Goal: Navigation & Orientation: Find specific page/section

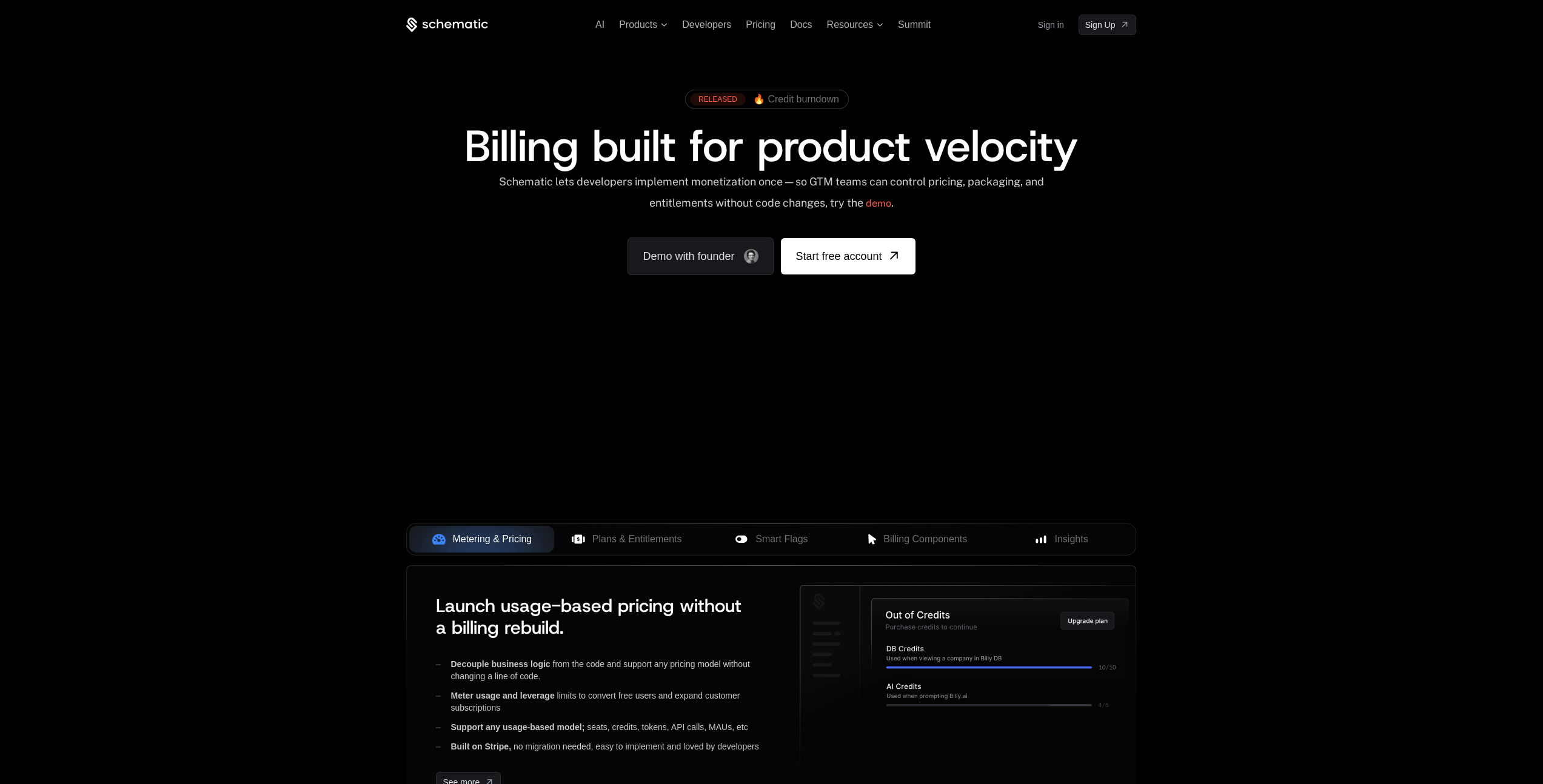
scroll to position [345, 0]
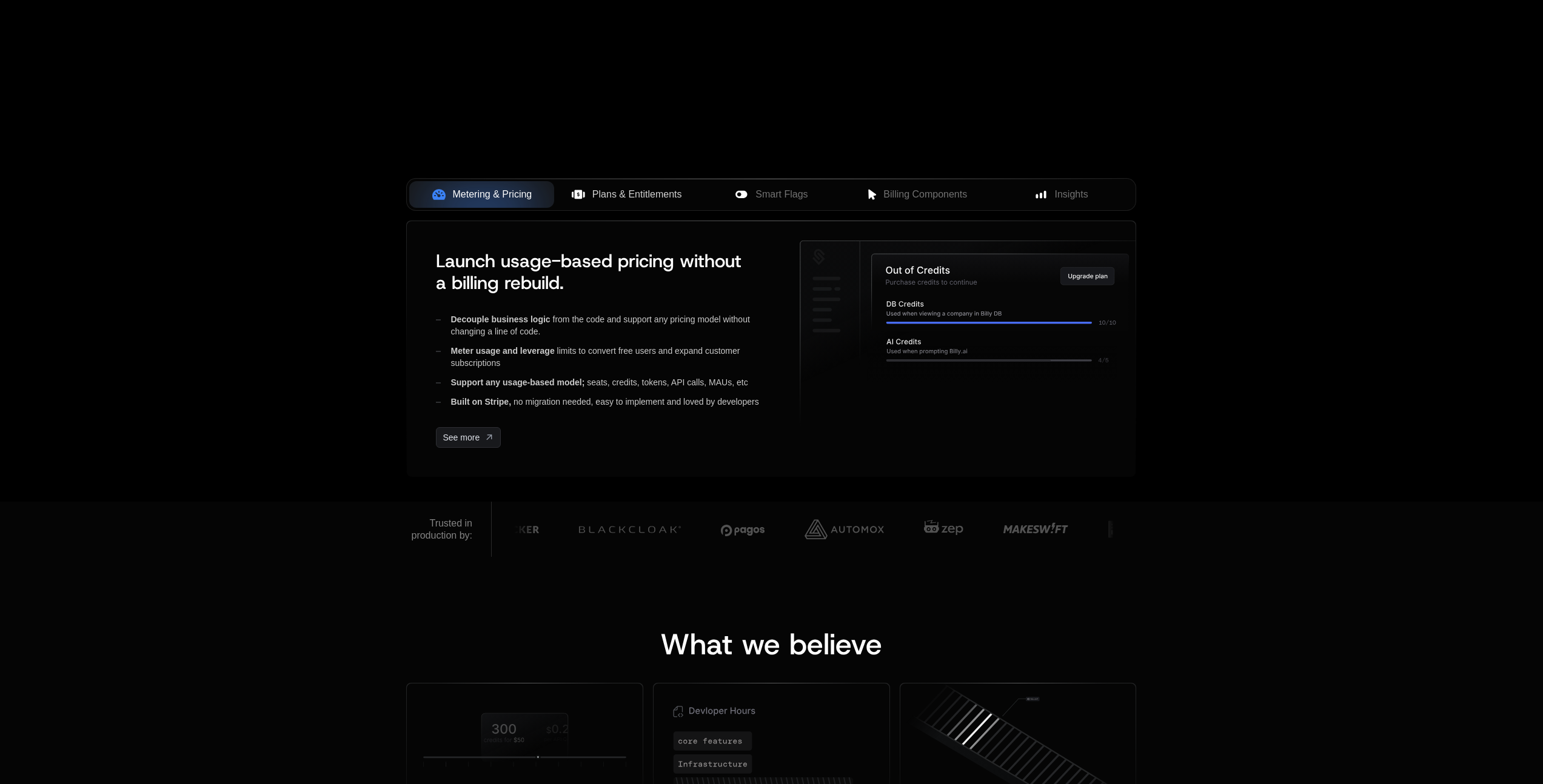
click at [677, 199] on span "Plans & Entitlements" at bounding box center [638, 194] width 90 height 15
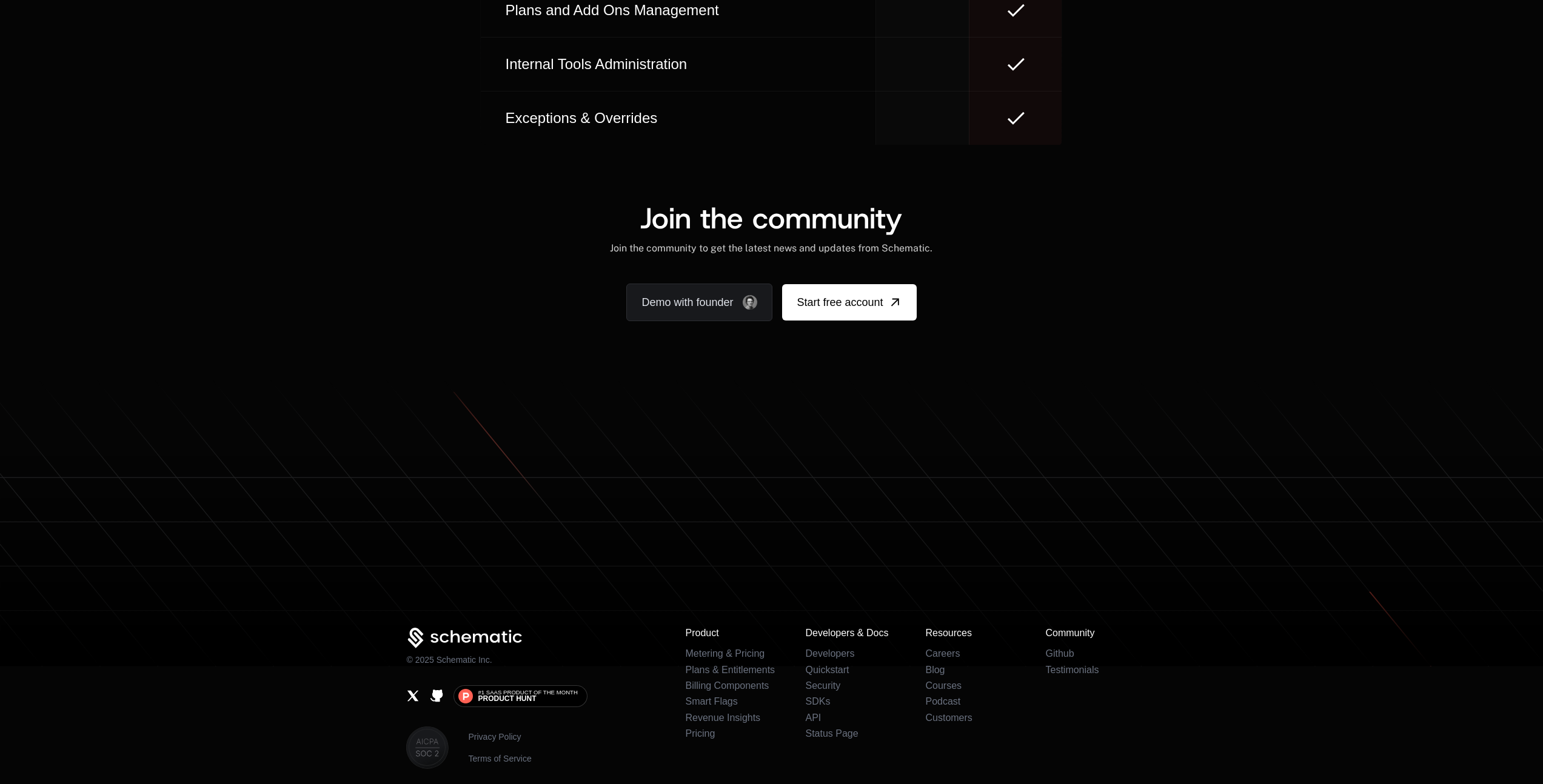
scroll to position [7286, 0]
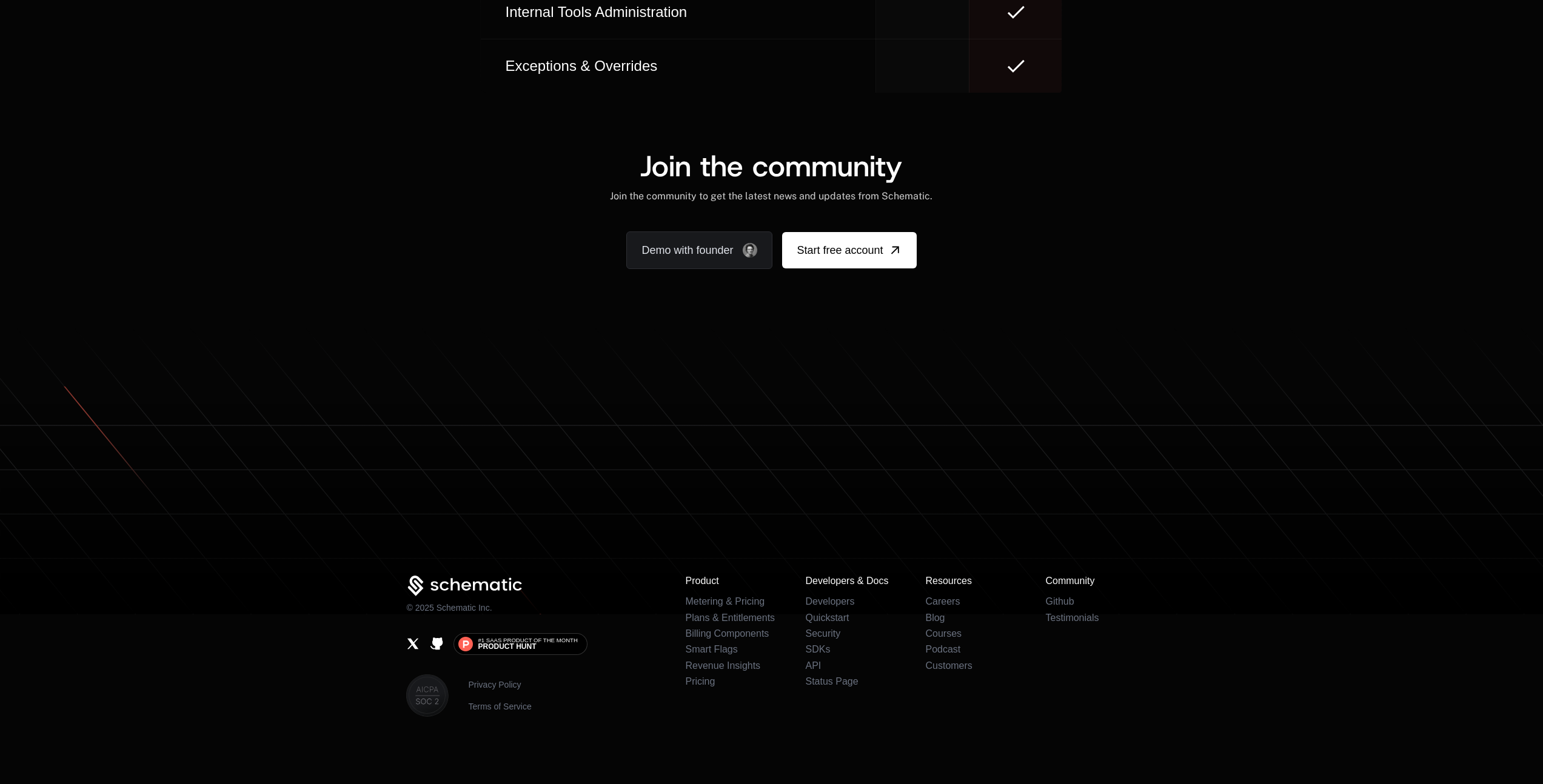
click at [1117, 456] on icon at bounding box center [772, 507] width 1543 height 214
drag, startPoint x: 1037, startPoint y: 435, endPoint x: 906, endPoint y: 454, distance: 132.4
click at [906, 454] on icon at bounding box center [772, 507] width 1543 height 214
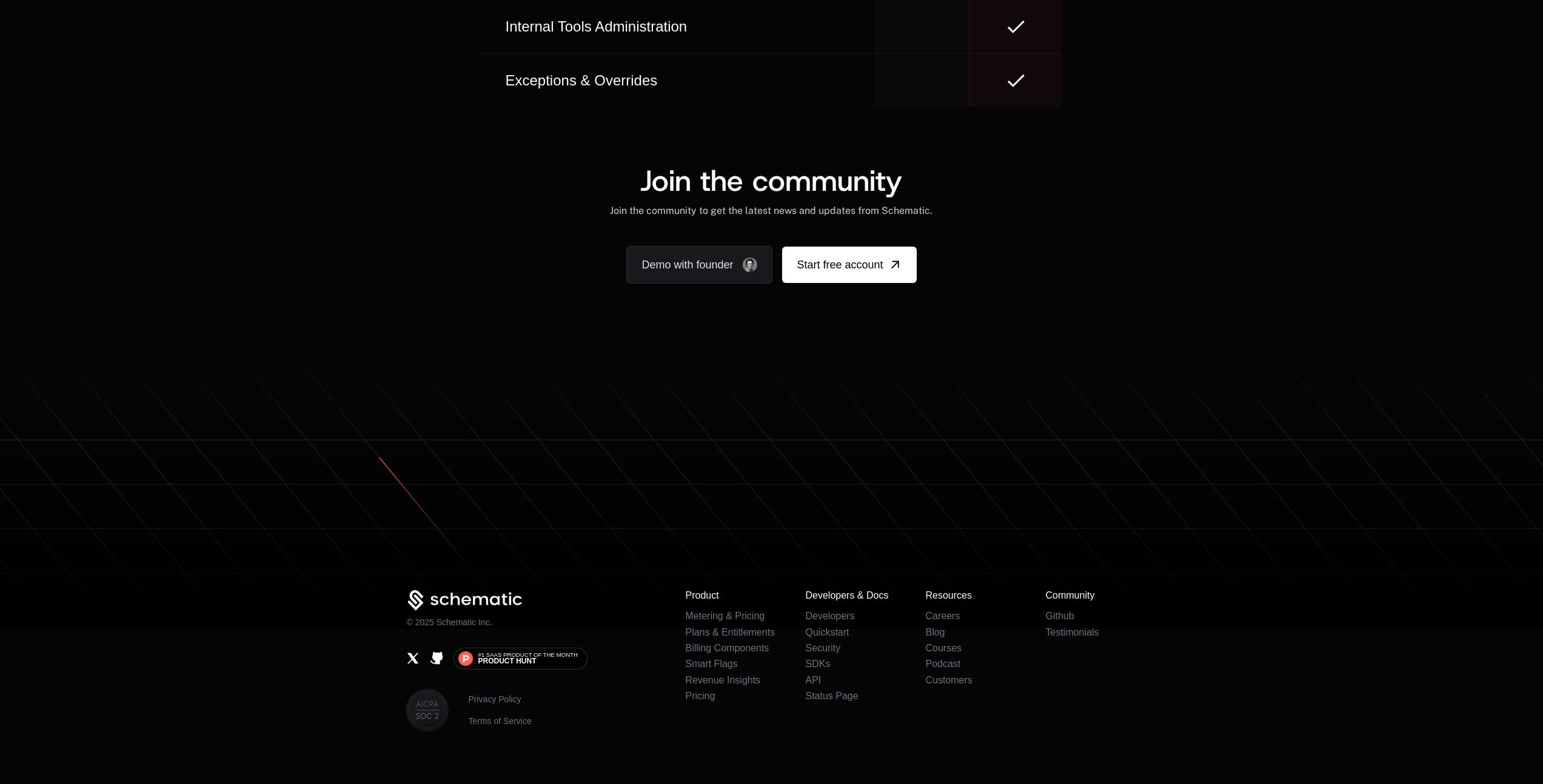
scroll to position [7257, 0]
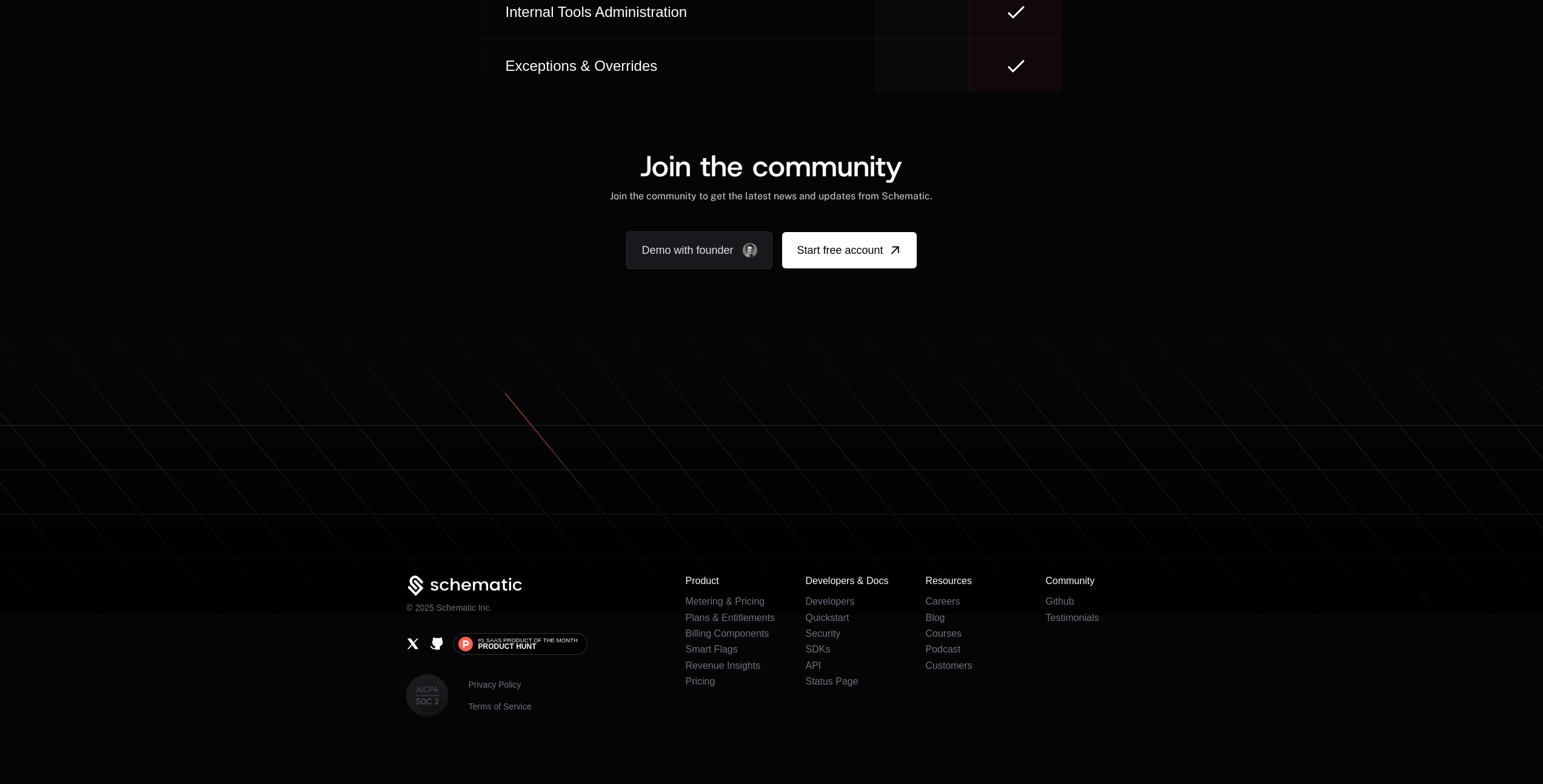
click at [278, 309] on div "Join the community Join the community to get the latest news and updates from S…" at bounding box center [772, 210] width 1543 height 234
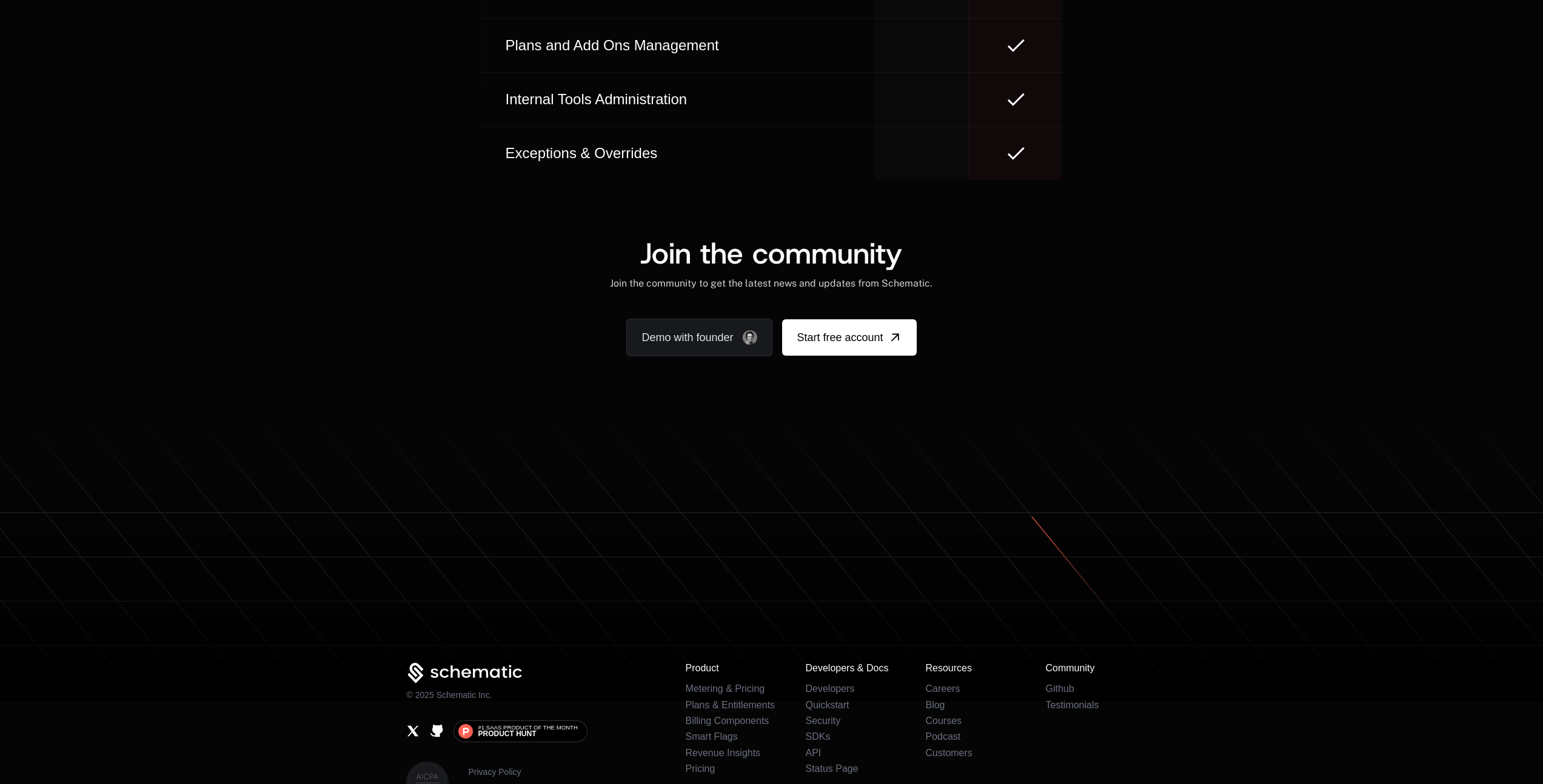
scroll to position [7373, 0]
